Goal: Task Accomplishment & Management: Use online tool/utility

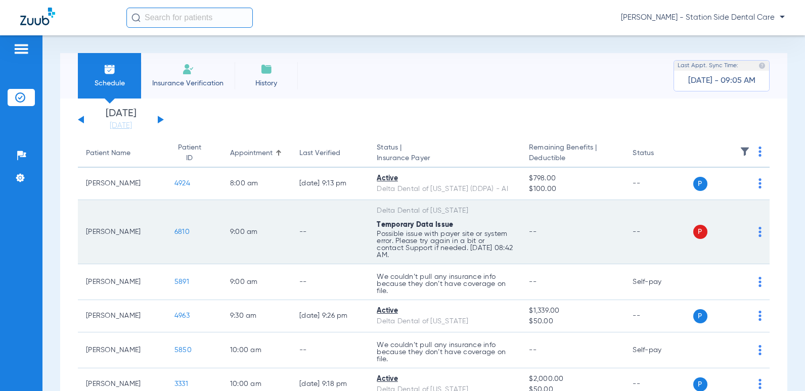
click at [174, 230] on span "6810" at bounding box center [181, 231] width 15 height 7
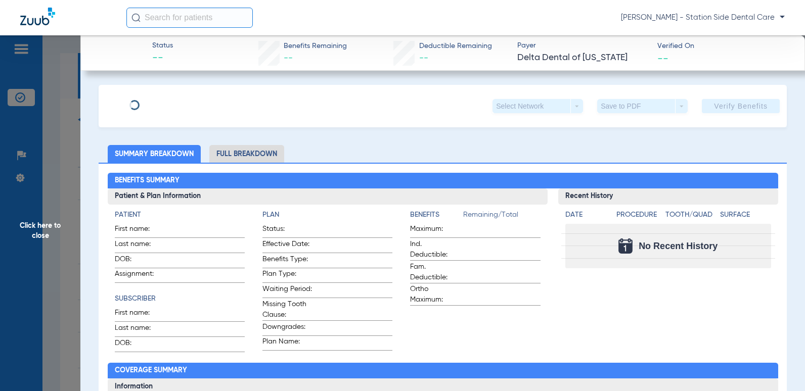
type input "[PERSON_NAME]"
type input "Branch"
type input "[DATE]"
type input "07728526016"
type input "110020000796400000"
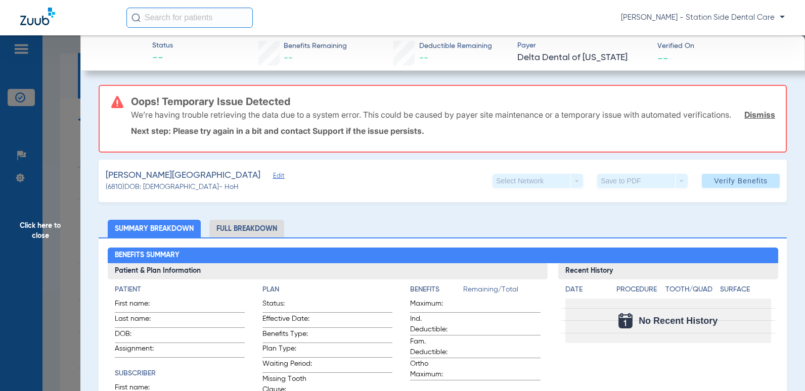
click at [752, 120] on link "Dismiss" at bounding box center [759, 115] width 31 height 10
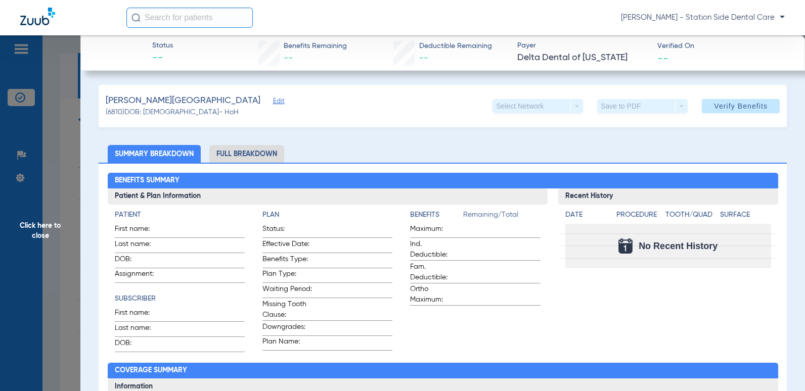
click at [273, 102] on span "Edit" at bounding box center [277, 103] width 9 height 10
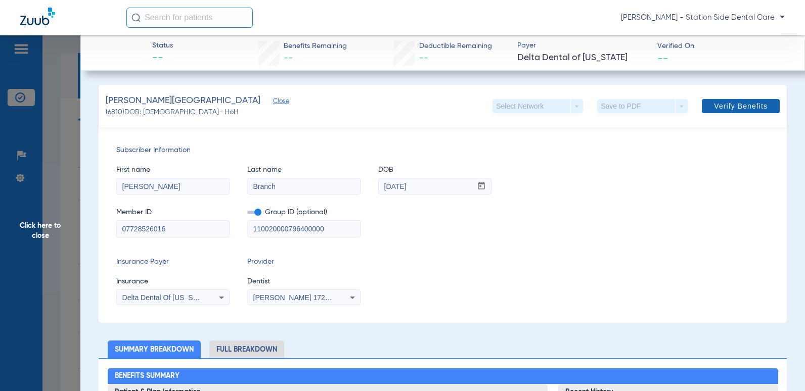
click at [737, 104] on span "Verify Benefits" at bounding box center [741, 106] width 54 height 8
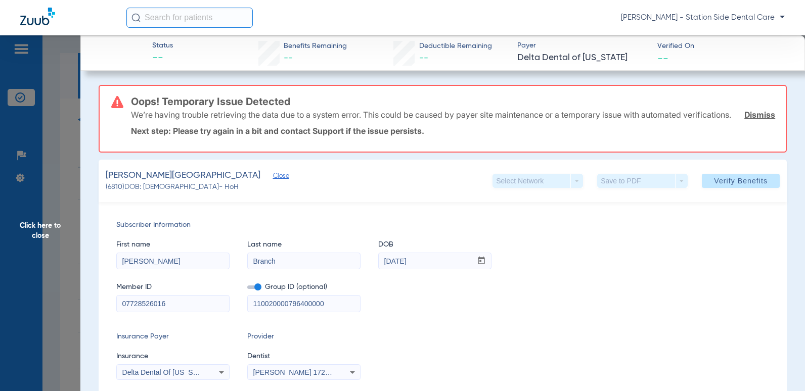
click at [744, 120] on link "Dismiss" at bounding box center [759, 115] width 31 height 10
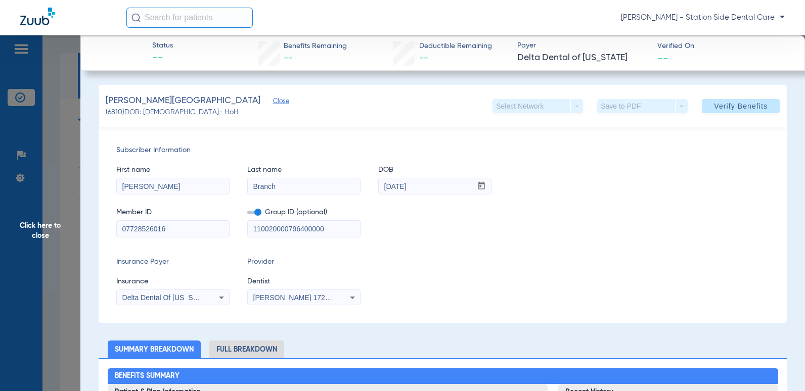
click at [39, 224] on span "Click here to close" at bounding box center [40, 230] width 80 height 391
